Goal: Information Seeking & Learning: Learn about a topic

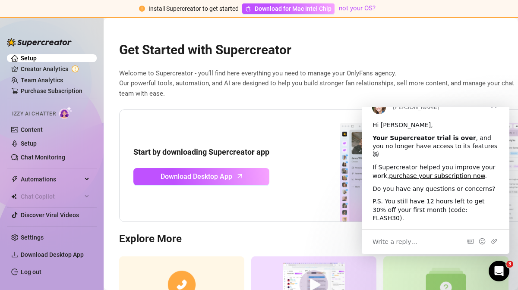
click at [495, 121] on span "Close" at bounding box center [493, 105] width 31 height 31
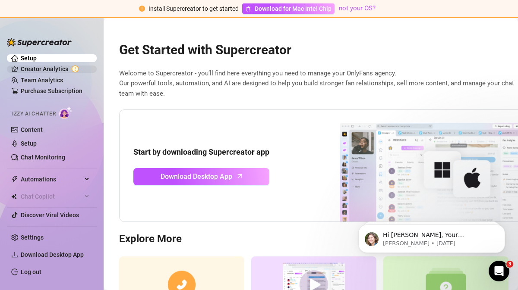
click at [50, 69] on link "Creator Analytics" at bounding box center [55, 69] width 69 height 14
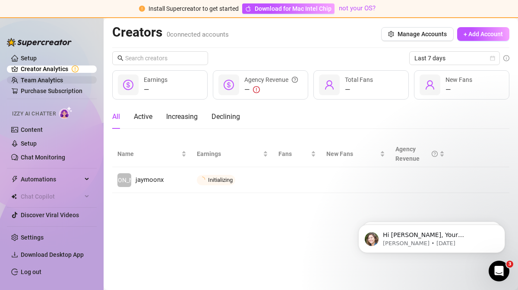
click at [48, 80] on link "Team Analytics" at bounding box center [42, 80] width 42 height 7
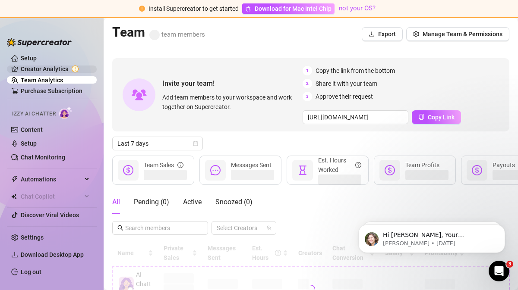
click at [49, 68] on link "Creator Analytics" at bounding box center [55, 69] width 69 height 14
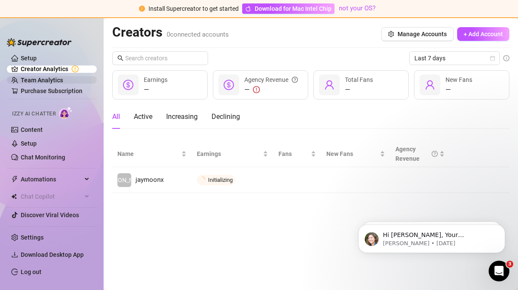
click at [47, 79] on link "Team Analytics" at bounding box center [42, 80] width 42 height 7
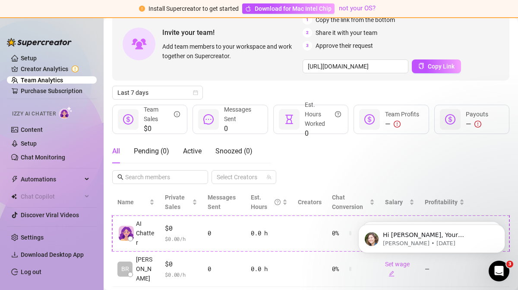
scroll to position [65, 0]
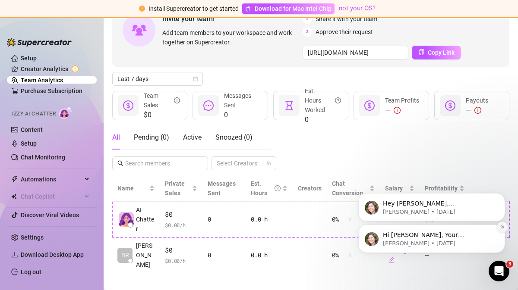
click at [503, 227] on icon "Dismiss notification" at bounding box center [502, 227] width 3 height 3
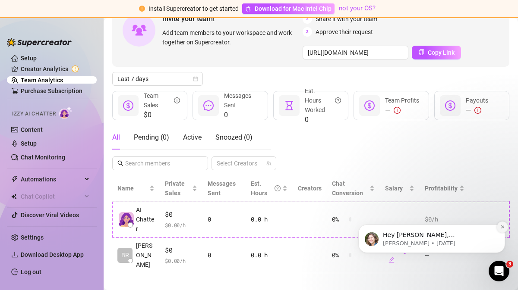
click at [502, 226] on icon "Dismiss notification" at bounding box center [502, 227] width 5 height 5
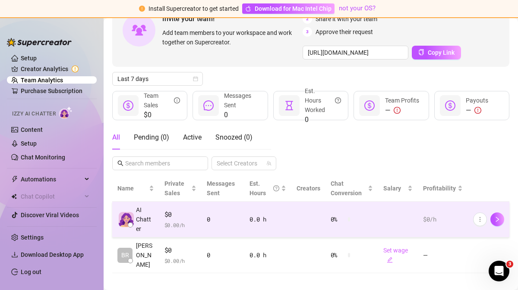
click at [124, 217] on img at bounding box center [126, 219] width 15 height 15
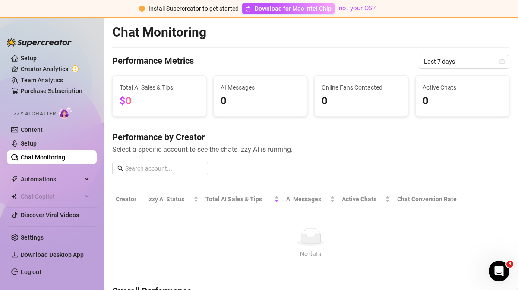
click at [230, 134] on h4 "Performance by Creator" at bounding box center [310, 137] width 397 height 12
